Goal: Find specific page/section: Find specific page/section

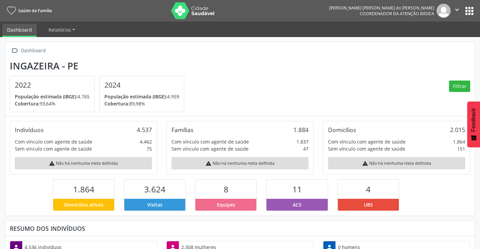
scroll to position [112, 157]
click at [471, 16] on button "apps" at bounding box center [470, 11] width 12 height 12
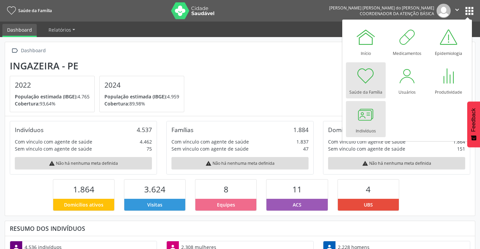
click at [354, 113] on link "Indivíduos" at bounding box center [366, 119] width 40 height 36
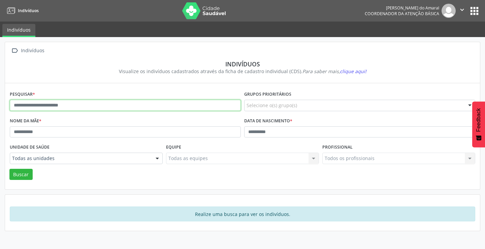
click at [50, 104] on input "text" at bounding box center [125, 105] width 231 height 11
type input "**********"
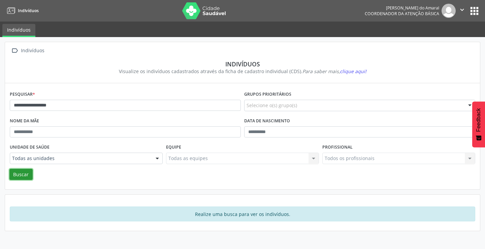
click at [22, 178] on button "Buscar" at bounding box center [20, 174] width 23 height 11
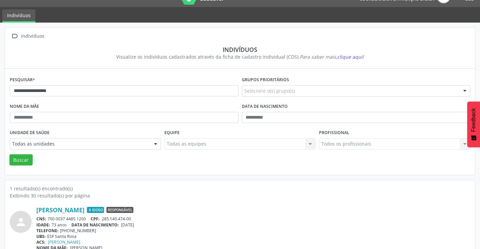
scroll to position [26, 0]
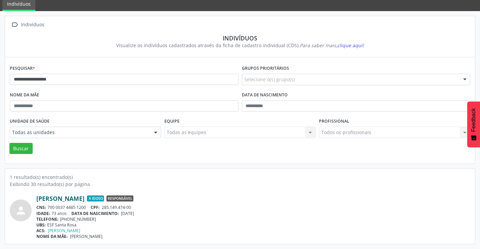
click at [82, 200] on link "[PERSON_NAME]" at bounding box center [60, 198] width 48 height 7
